Goal: Register for event/course

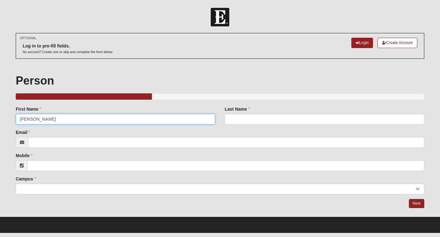
type input "[PERSON_NAME]"
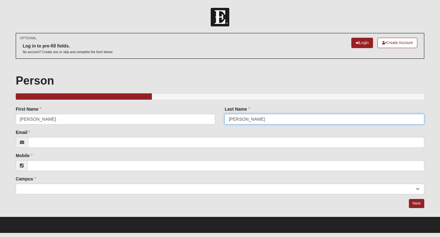
type input "[PERSON_NAME]"
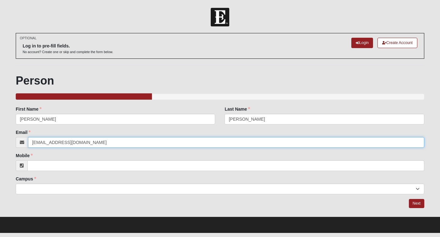
type input "[EMAIL_ADDRESS][DOMAIN_NAME]"
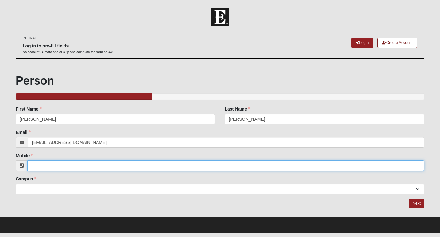
click at [99, 165] on input "Mobile" at bounding box center [225, 165] width 397 height 11
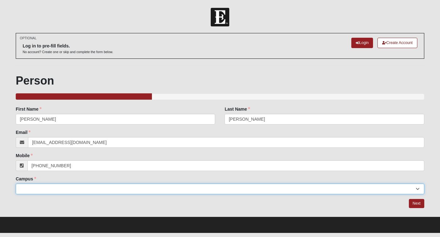
type input "[PHONE_NUMBER]"
select select "10"
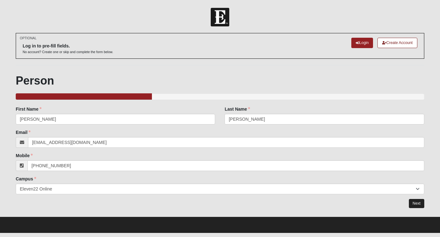
click at [416, 203] on link "Next" at bounding box center [416, 203] width 15 height 9
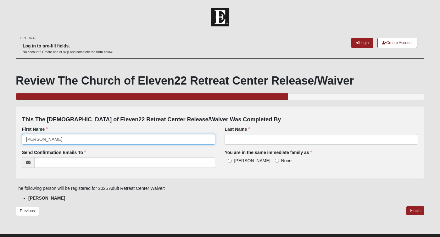
type input "[PERSON_NAME]"
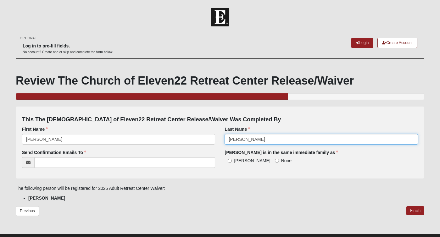
type input "[PERSON_NAME]"
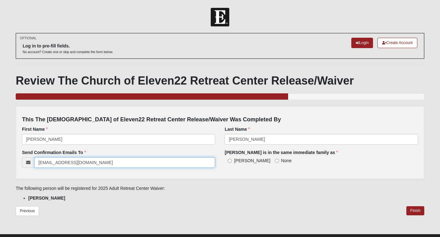
type input "[EMAIL_ADDRESS][DOMAIN_NAME]"
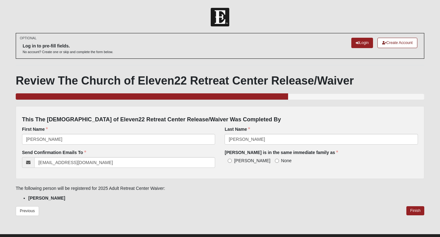
click at [229, 159] on input "[PERSON_NAME]" at bounding box center [230, 161] width 4 height 4
radio input "true"
click at [415, 208] on link "Finish" at bounding box center [415, 210] width 18 height 9
